Goal: Use online tool/utility: Utilize a website feature to perform a specific function

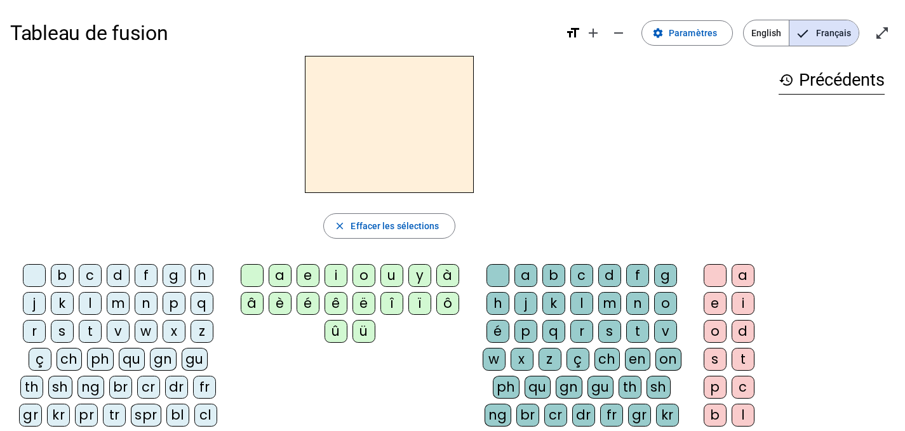
click at [119, 359] on div "qu" at bounding box center [132, 359] width 26 height 23
click at [343, 271] on div "i" at bounding box center [335, 275] width 23 height 23
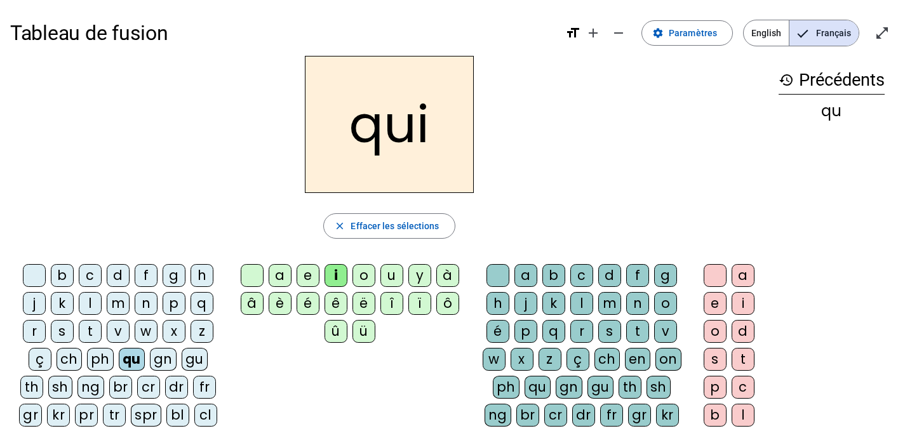
click at [61, 331] on div "s" at bounding box center [62, 331] width 23 height 23
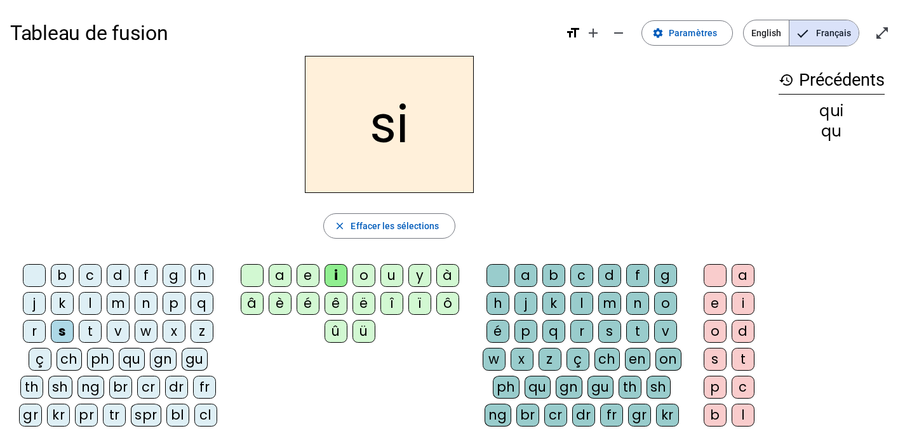
click at [147, 307] on div "n" at bounding box center [146, 303] width 23 height 23
click at [305, 276] on div "e" at bounding box center [307, 275] width 23 height 23
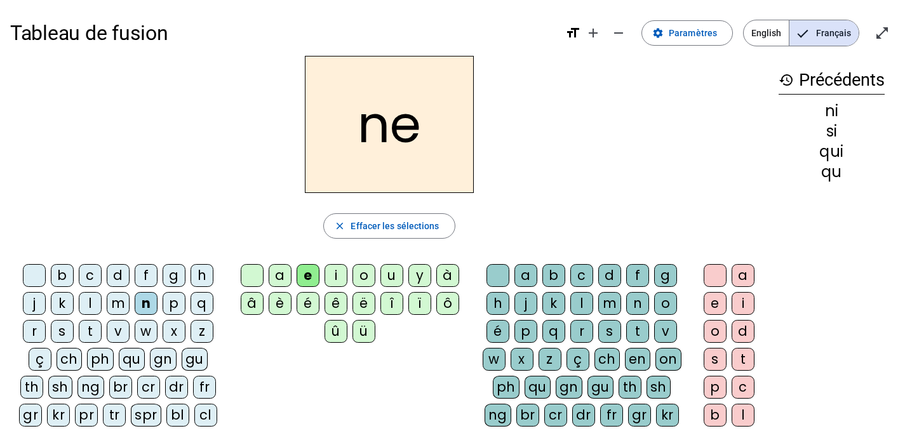
click at [62, 335] on div "s" at bounding box center [62, 331] width 23 height 23
click at [90, 330] on div "t" at bounding box center [90, 331] width 23 height 23
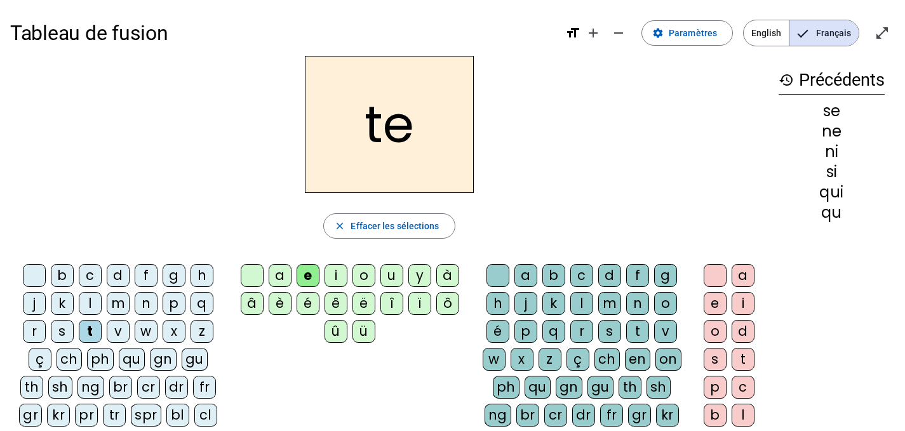
click at [119, 270] on div "d" at bounding box center [118, 275] width 23 height 23
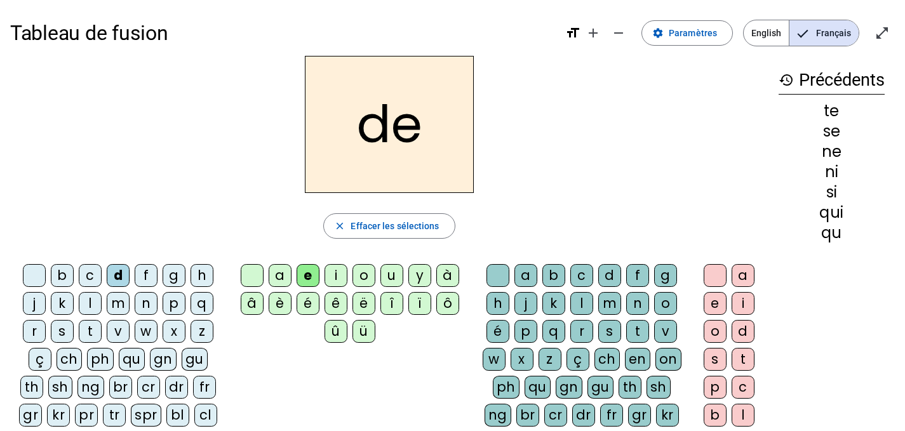
click at [390, 277] on div "u" at bounding box center [391, 275] width 23 height 23
click at [70, 328] on div "s" at bounding box center [62, 331] width 23 height 23
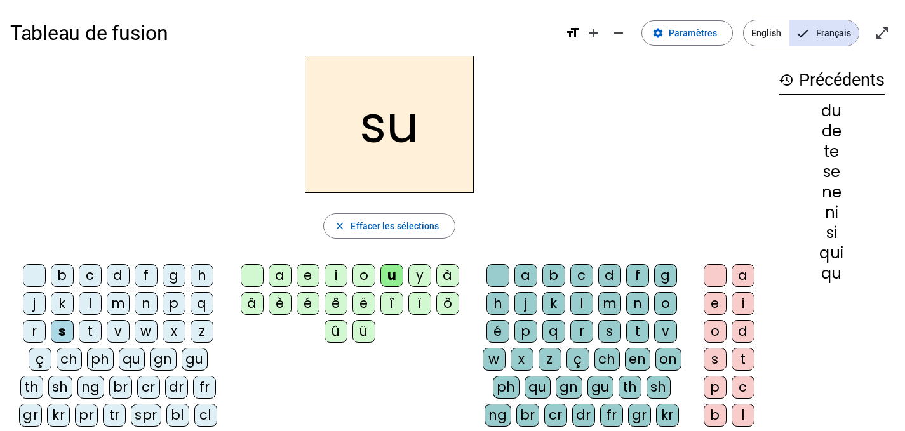
click at [86, 303] on div "l" at bounding box center [90, 303] width 23 height 23
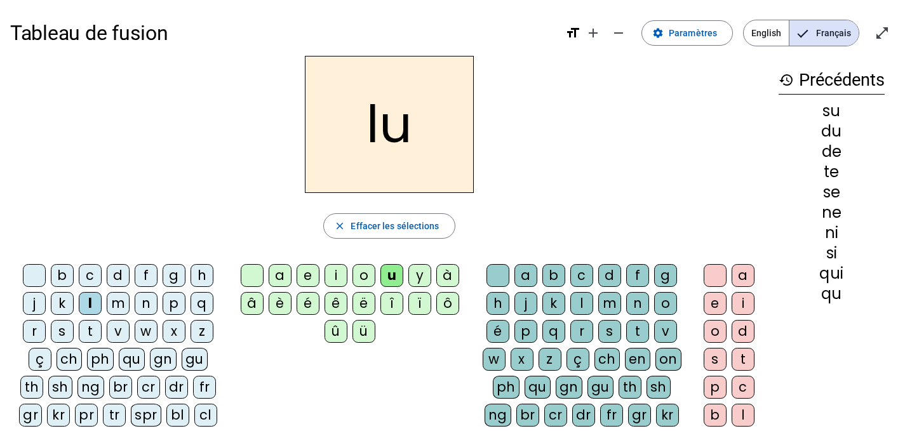
click at [91, 328] on div "t" at bounding box center [90, 331] width 23 height 23
click at [275, 279] on div "a" at bounding box center [280, 275] width 23 height 23
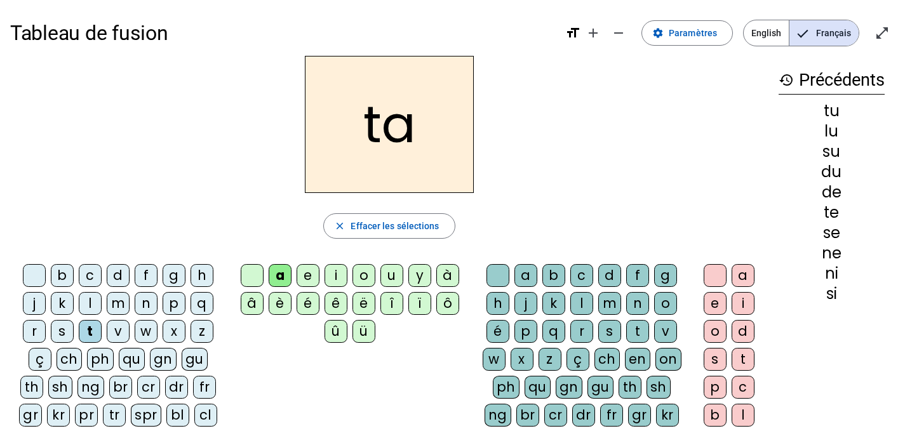
click at [62, 328] on div "s" at bounding box center [62, 331] width 23 height 23
click at [109, 302] on div "m" at bounding box center [118, 303] width 23 height 23
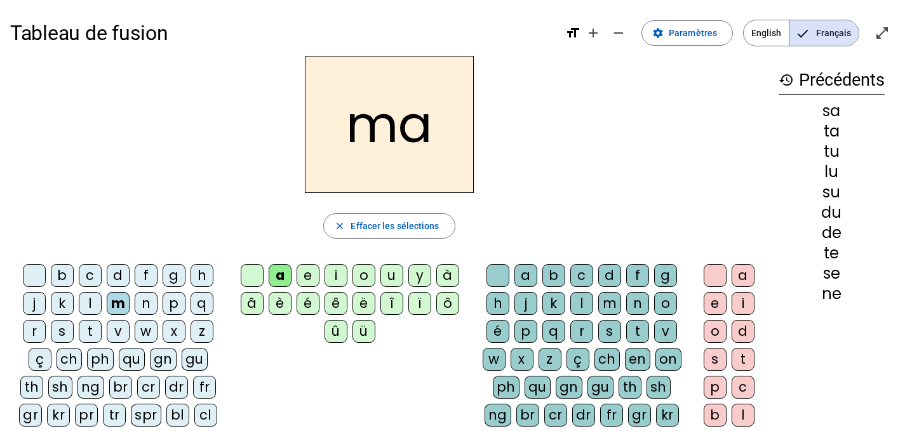
click at [302, 270] on div "e" at bounding box center [307, 275] width 23 height 23
click at [116, 272] on div "d" at bounding box center [118, 275] width 23 height 23
